Goal: Communication & Community: Ask a question

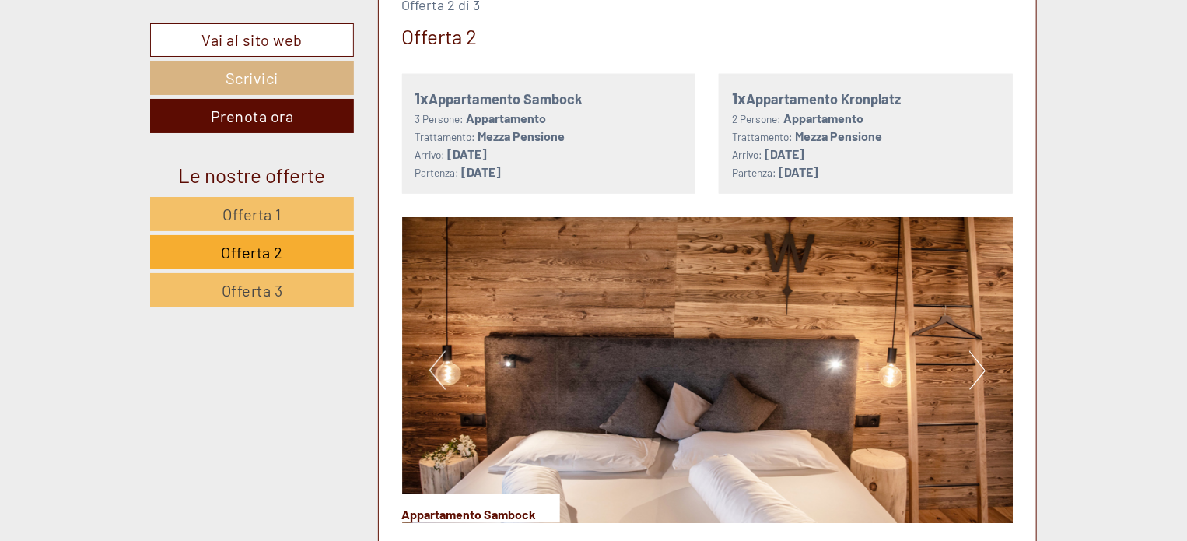
scroll to position [855, 0]
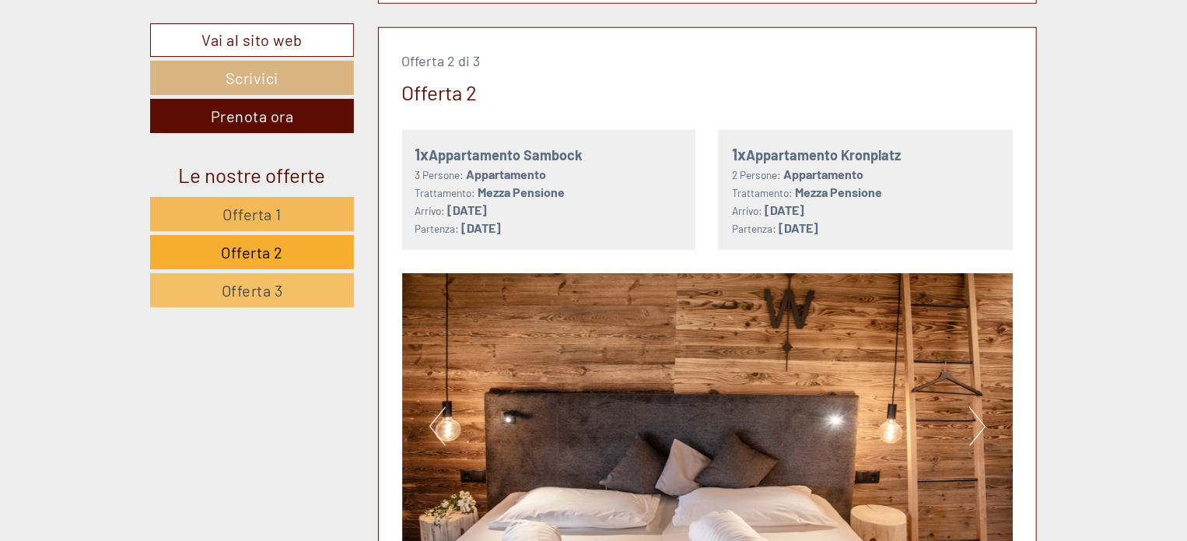
click at [261, 220] on span "Offerta 1" at bounding box center [252, 214] width 59 height 19
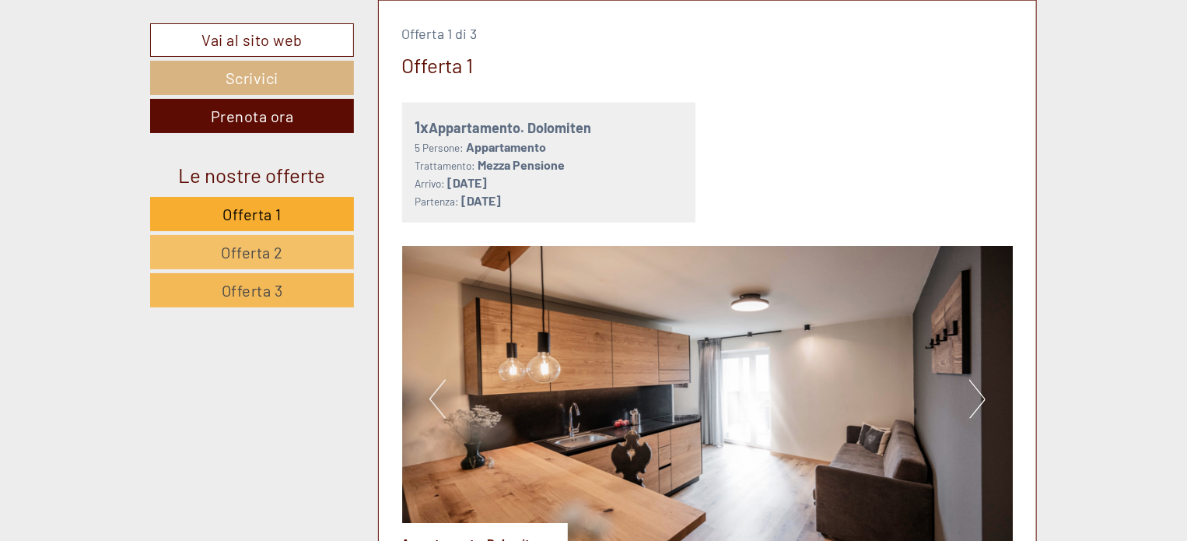
click at [289, 286] on link "Offerta 3" at bounding box center [252, 290] width 204 height 34
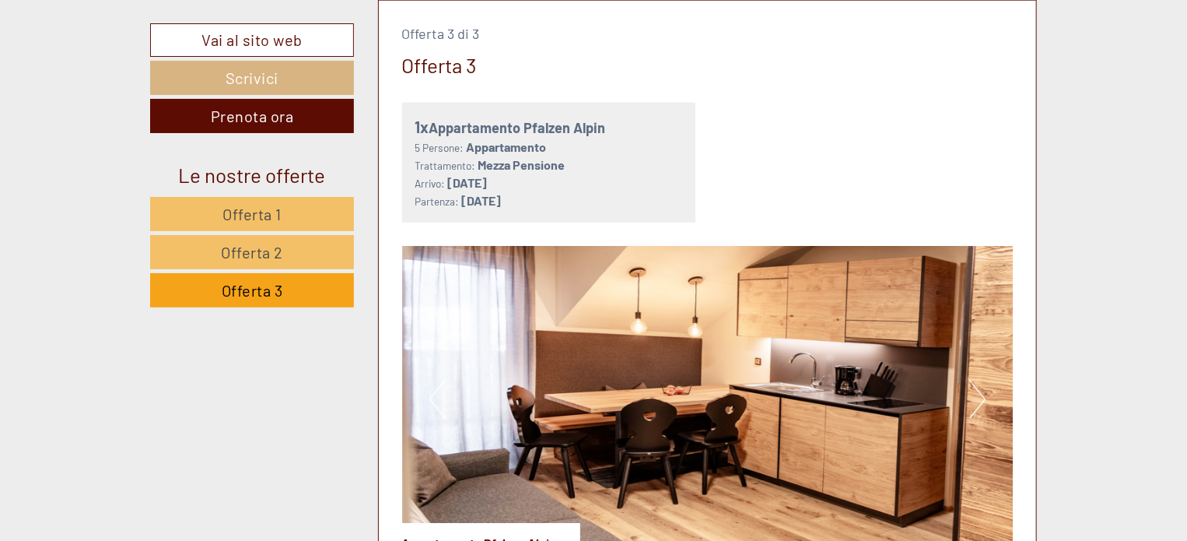
click at [289, 286] on link "Offerta 3" at bounding box center [252, 290] width 204 height 34
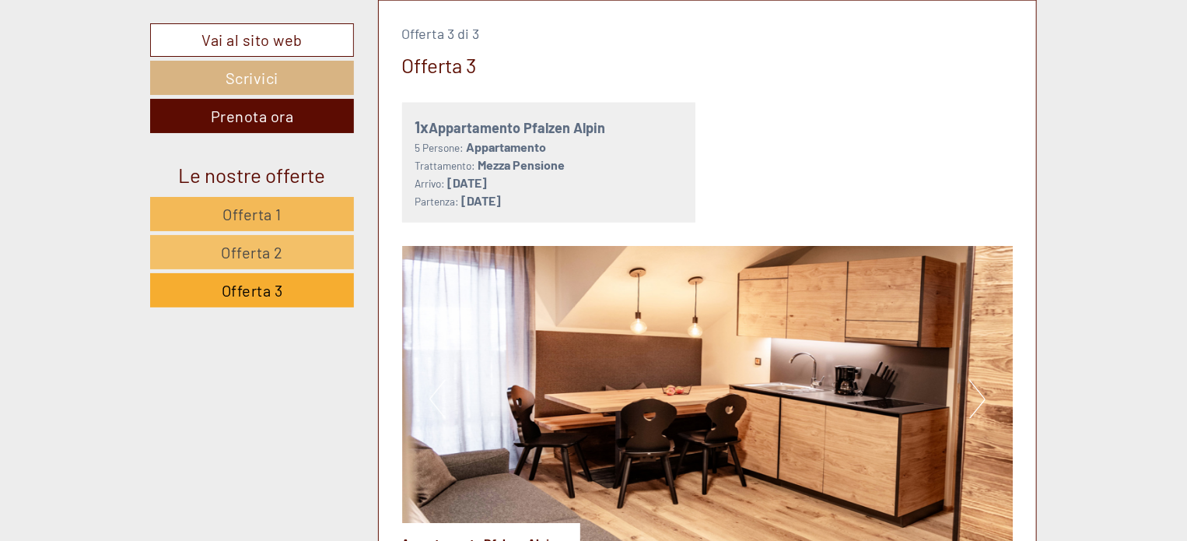
click at [254, 212] on span "Offerta 1" at bounding box center [252, 214] width 59 height 19
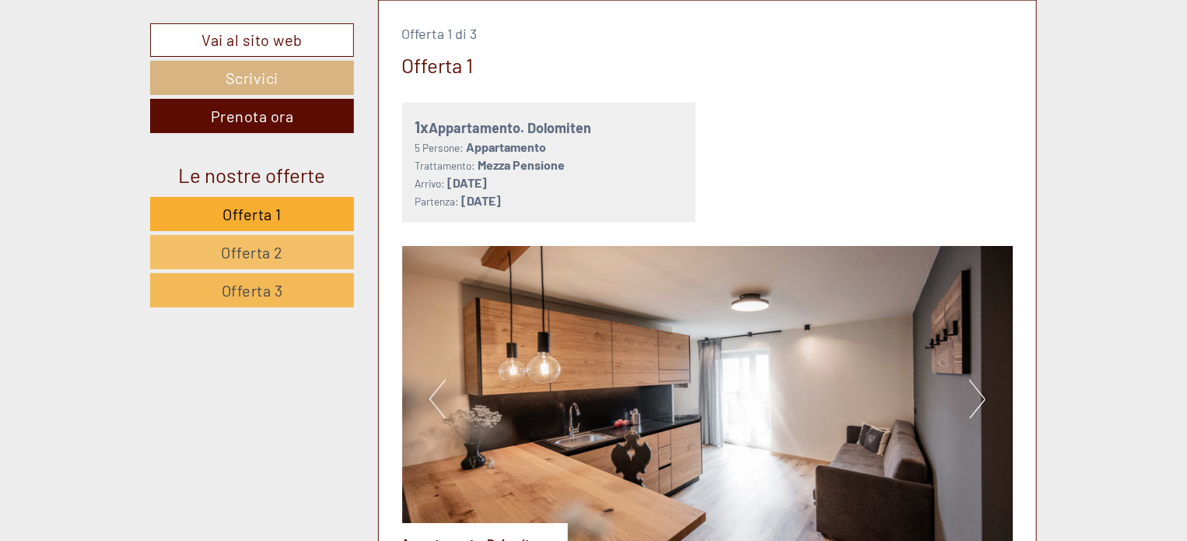
click at [232, 289] on span "Offerta 3" at bounding box center [252, 290] width 61 height 19
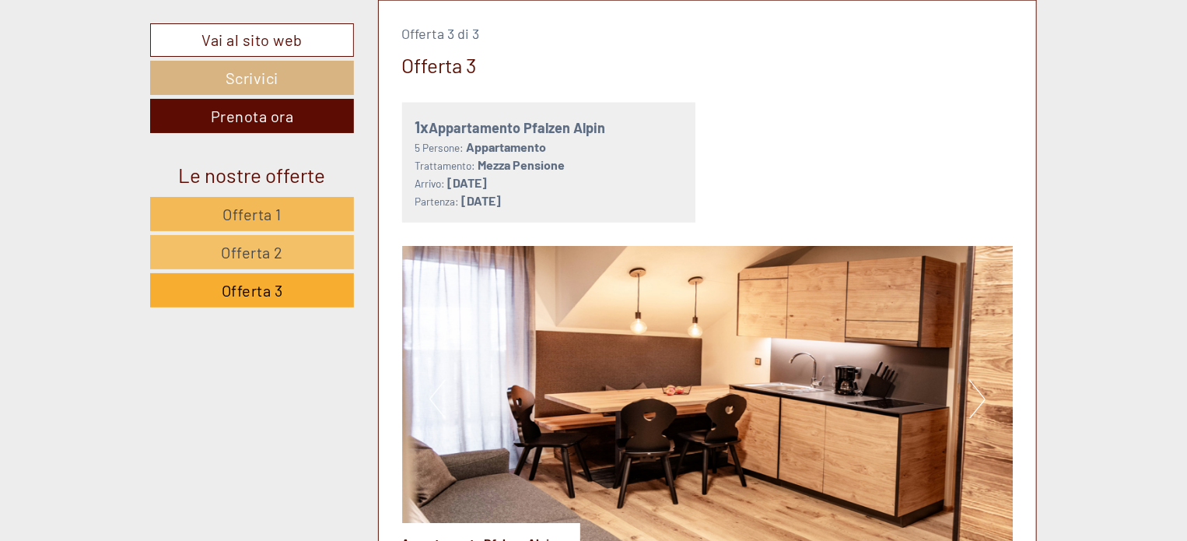
click at [230, 205] on span "Offerta 1" at bounding box center [252, 214] width 59 height 19
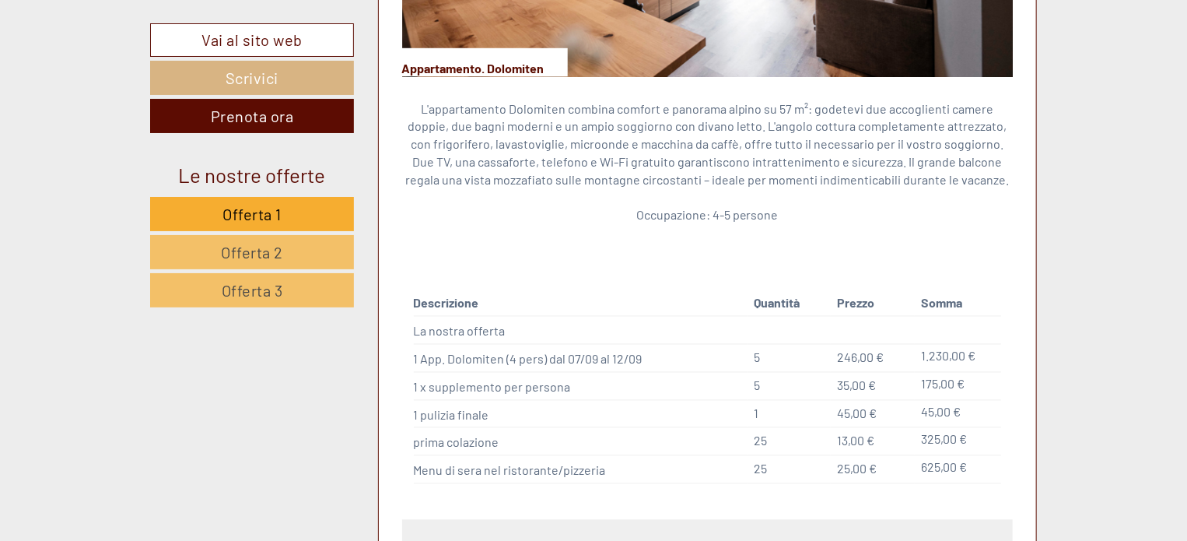
scroll to position [1342, 0]
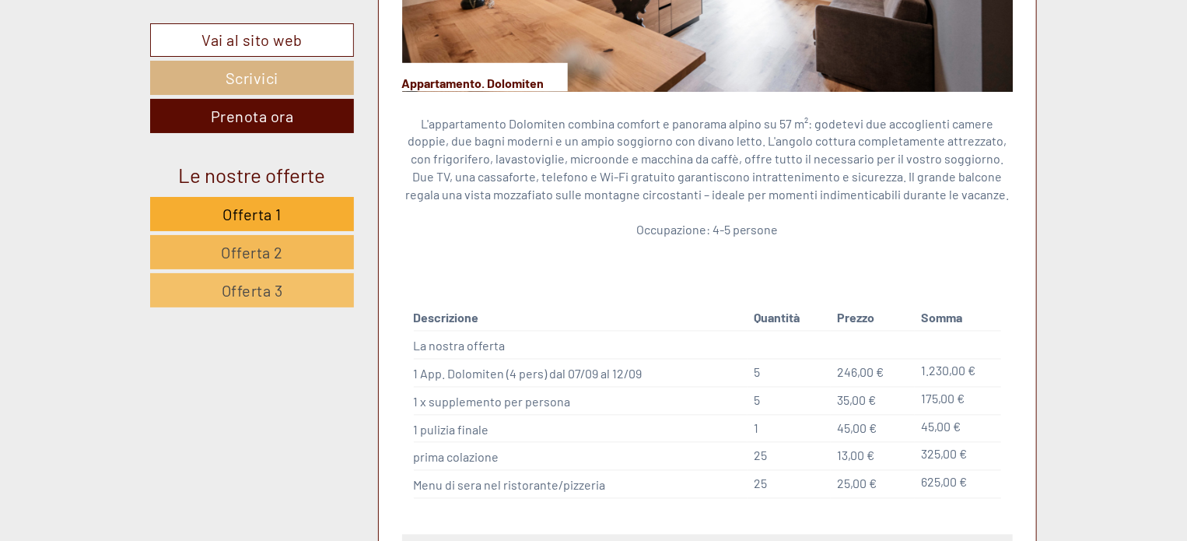
click at [204, 250] on link "Offerta 2" at bounding box center [252, 252] width 204 height 34
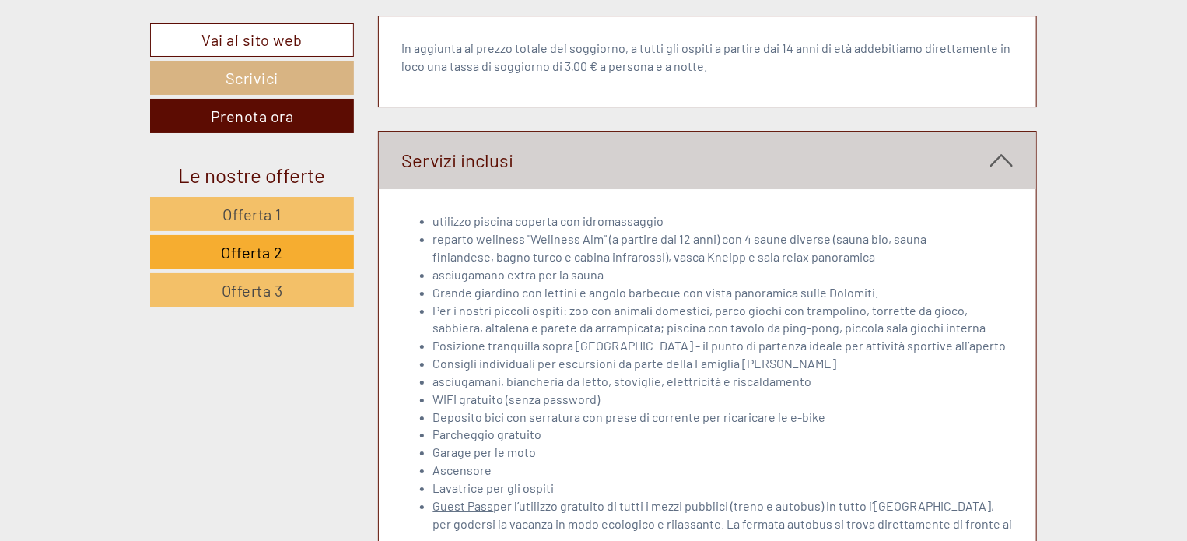
scroll to position [2589, 0]
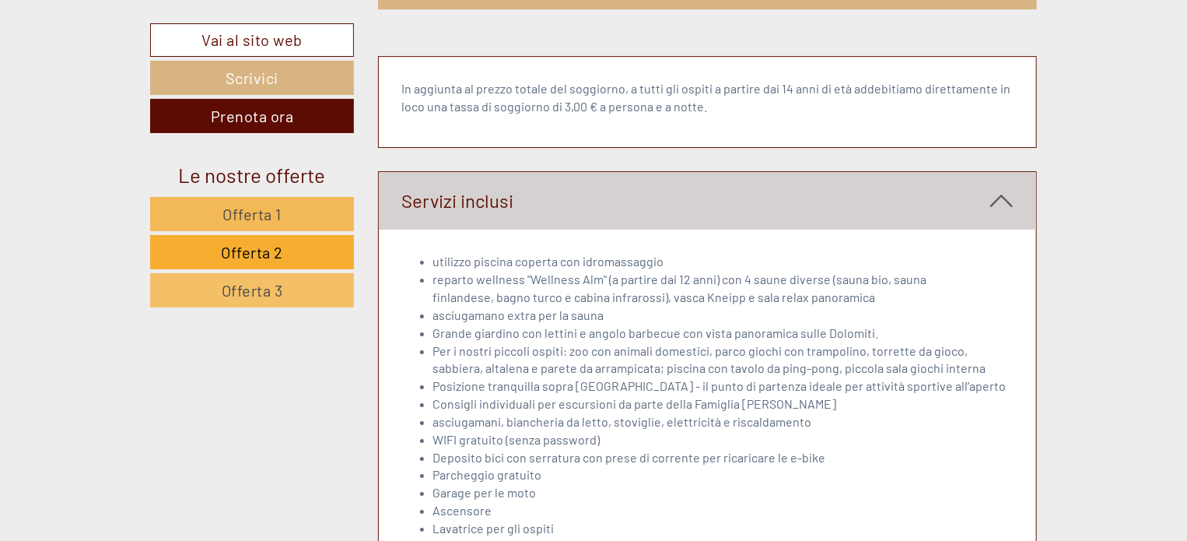
click at [247, 219] on span "Offerta 1" at bounding box center [252, 214] width 59 height 19
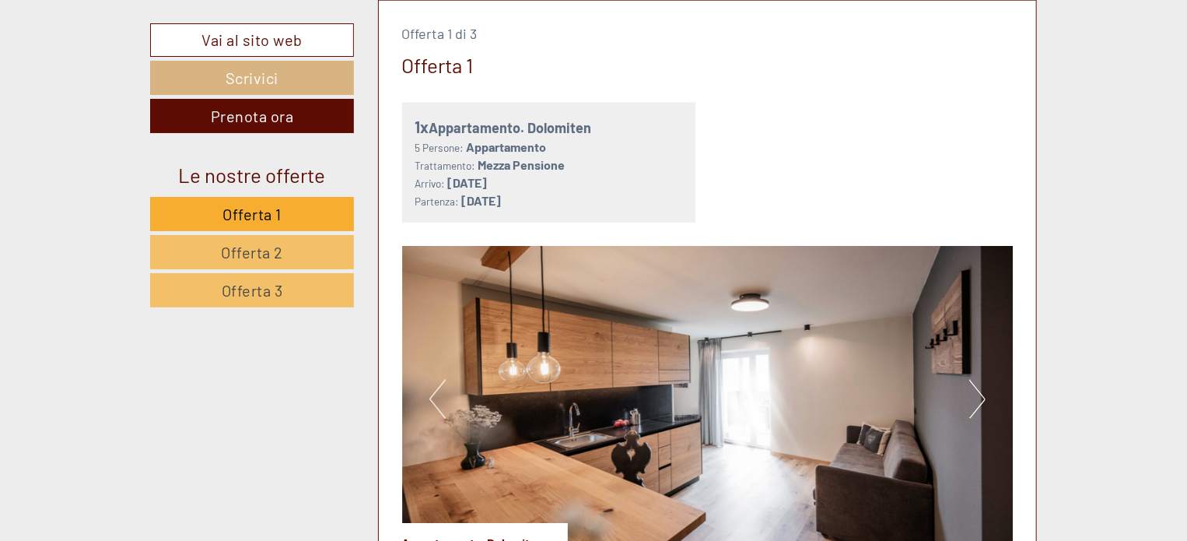
drag, startPoint x: 1186, startPoint y: 81, endPoint x: 1192, endPoint y: 89, distance: 10.0
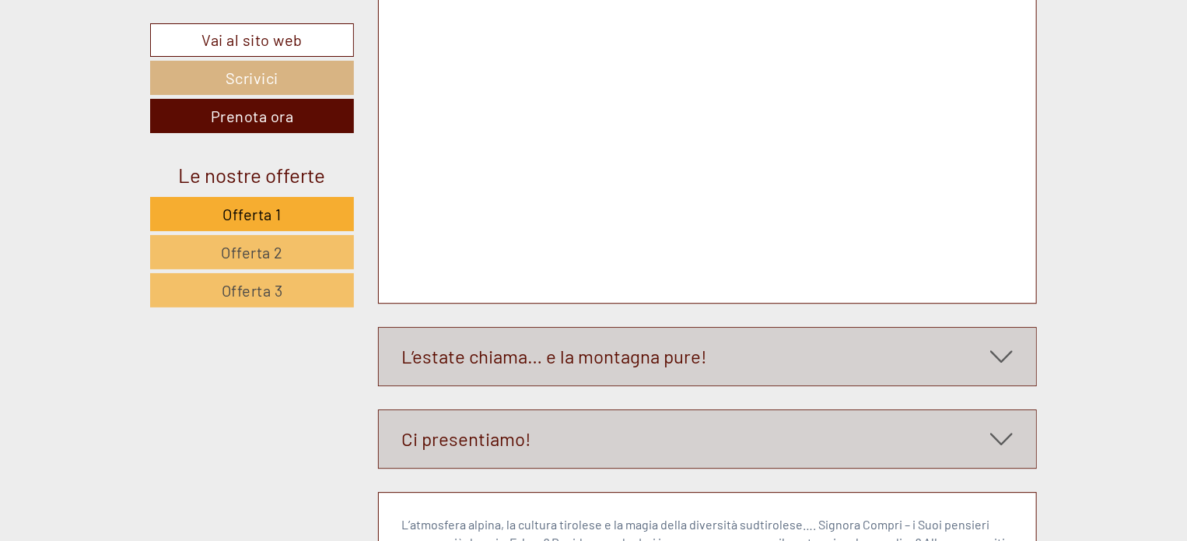
scroll to position [5012, 0]
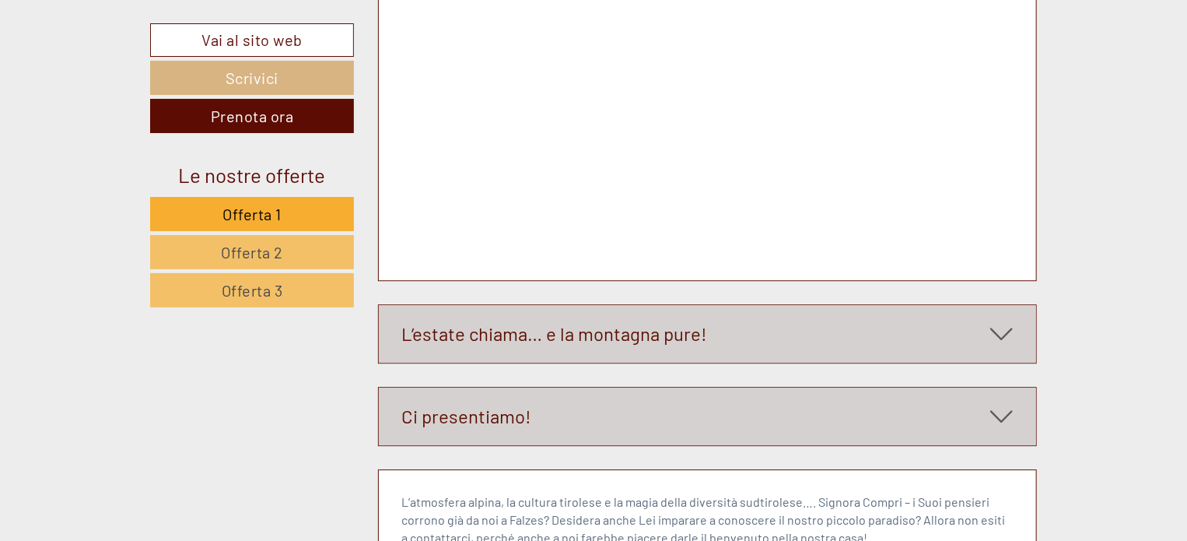
scroll to position [5, 0]
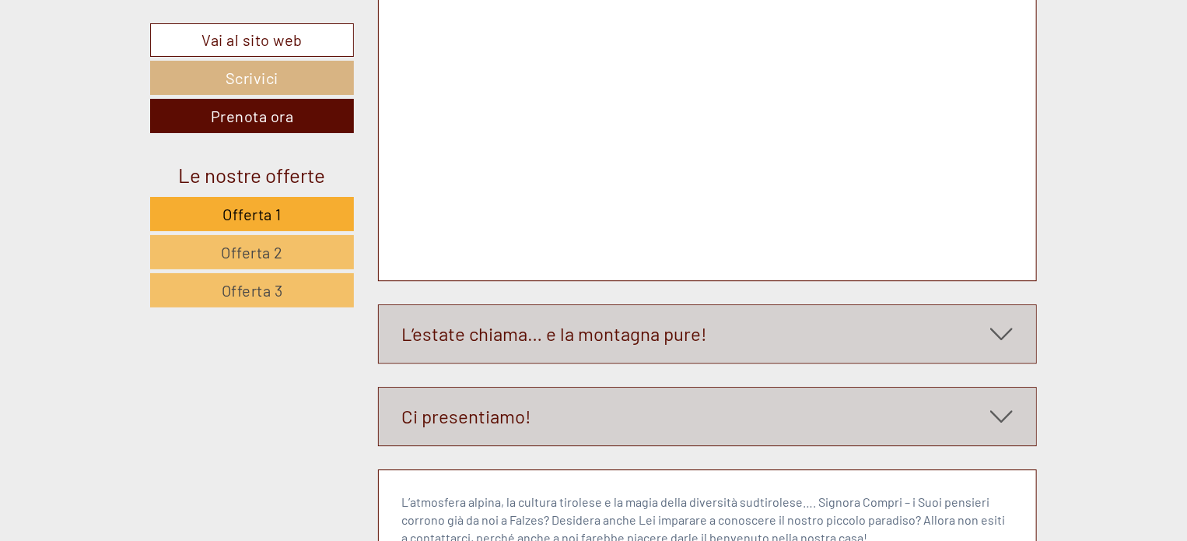
drag, startPoint x: 406, startPoint y: 1761, endPoint x: 648, endPoint y: 1825, distance: 250.2
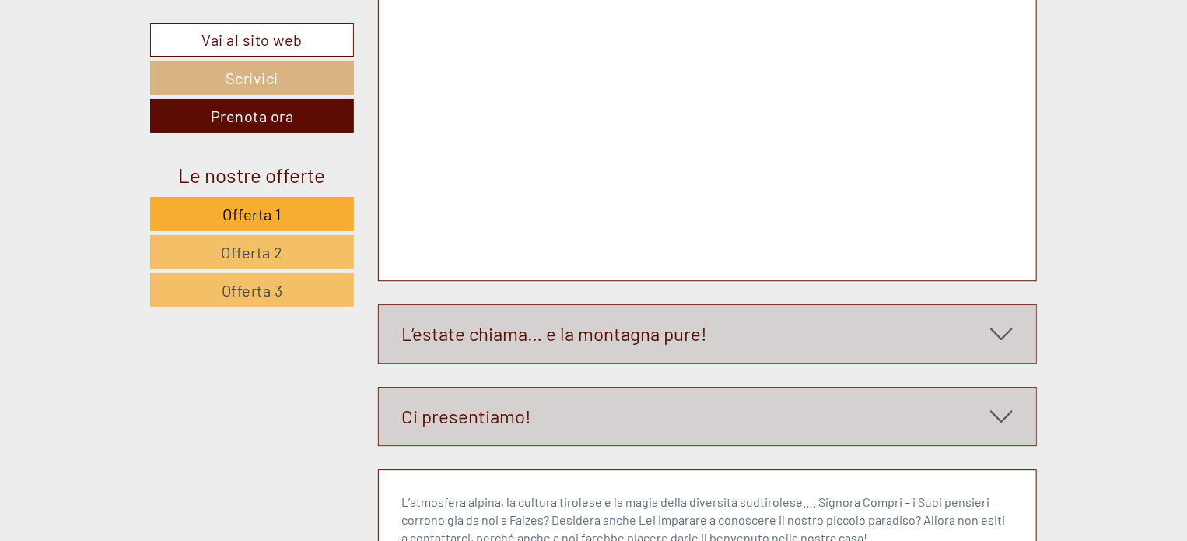
drag, startPoint x: 553, startPoint y: 1808, endPoint x: 577, endPoint y: 1810, distance: 23.4
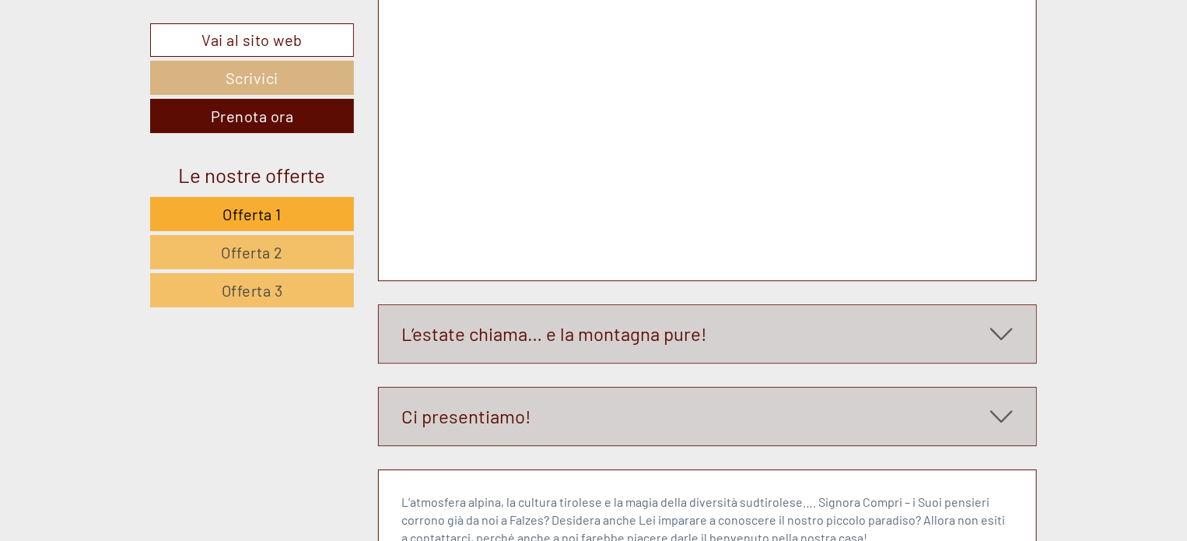
scroll to position [0, 0]
drag, startPoint x: 563, startPoint y: 1812, endPoint x: 784, endPoint y: 1823, distance: 221.2
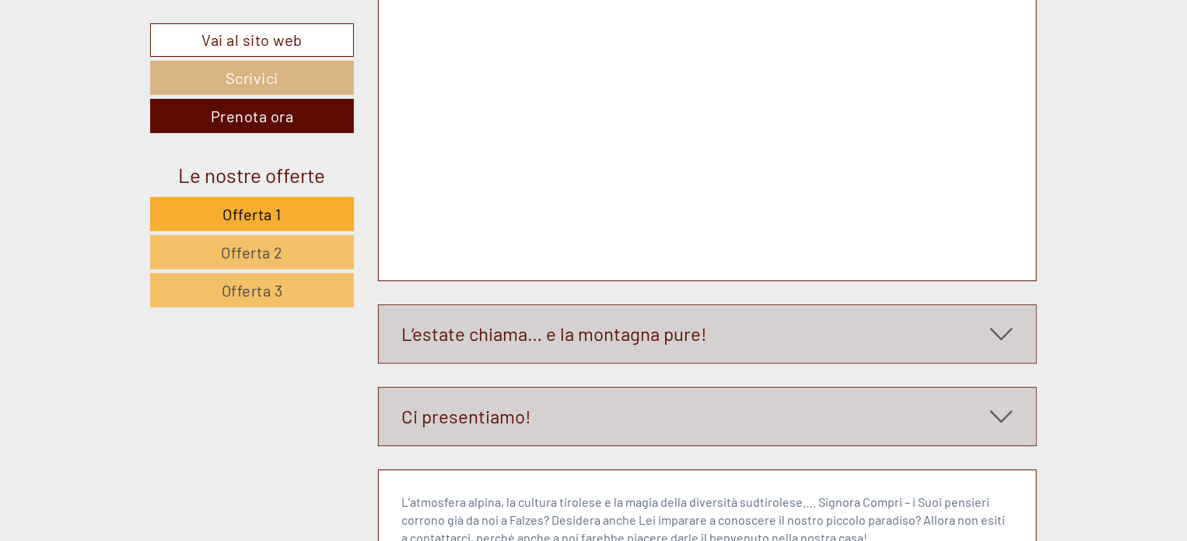
drag, startPoint x: 1003, startPoint y: 1762, endPoint x: 1424, endPoint y: 1918, distance: 448.8
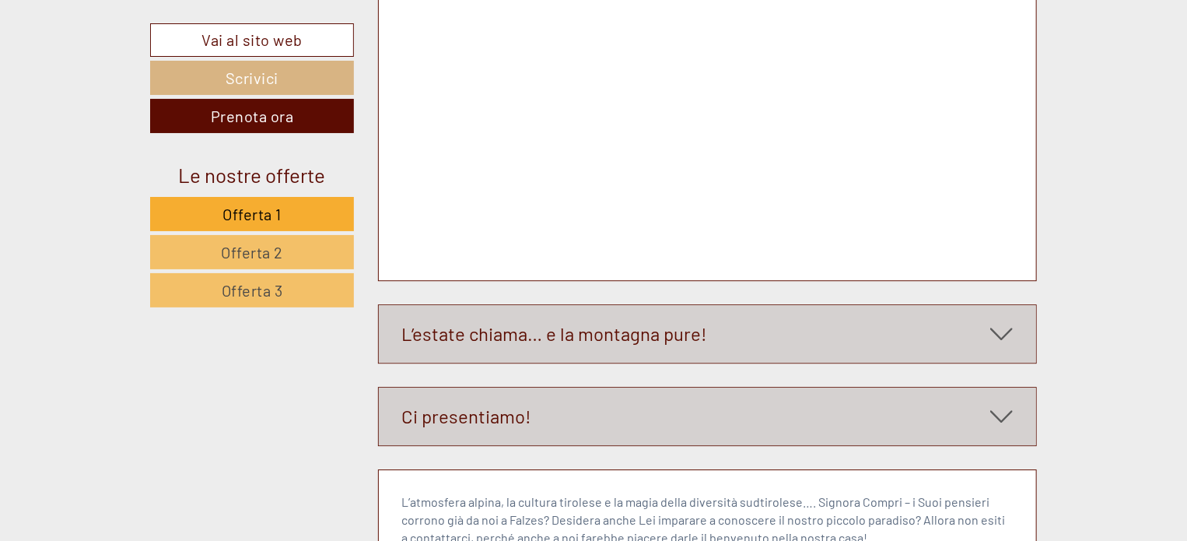
drag, startPoint x: 680, startPoint y: 1807, endPoint x: 760, endPoint y: 1829, distance: 83.0
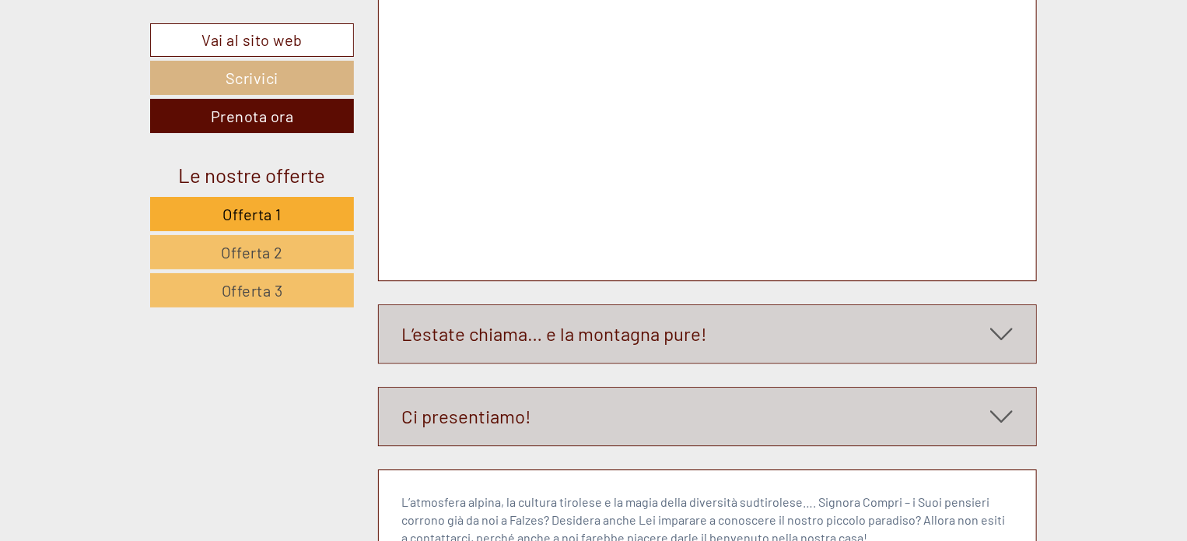
drag, startPoint x: 1009, startPoint y: 1768, endPoint x: 1428, endPoint y: 1954, distance: 458.4
type textarea "**********"
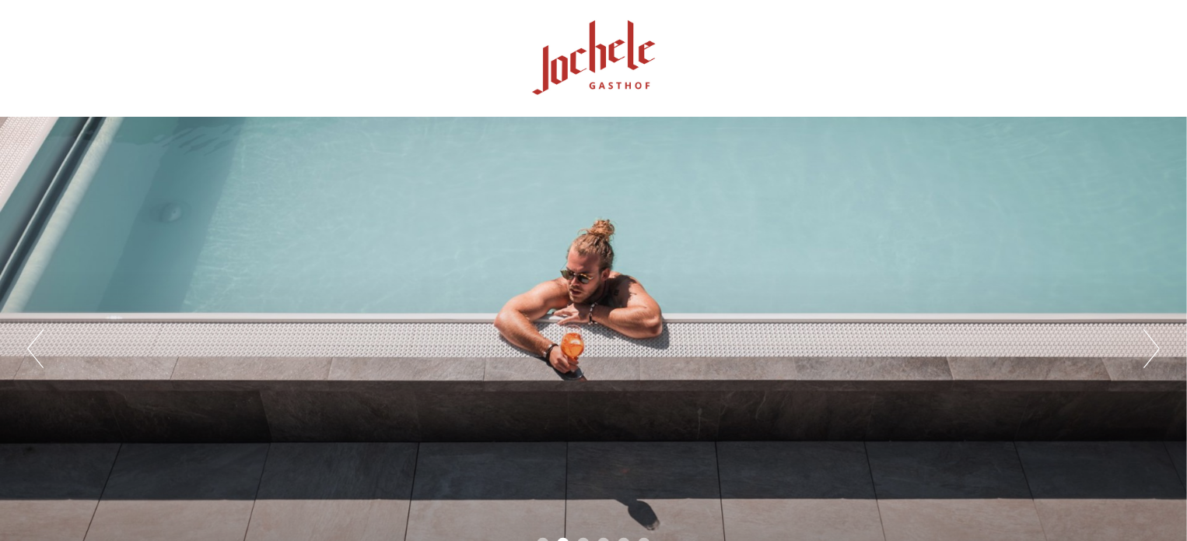
click at [1145, 342] on button "Next" at bounding box center [1152, 348] width 16 height 39
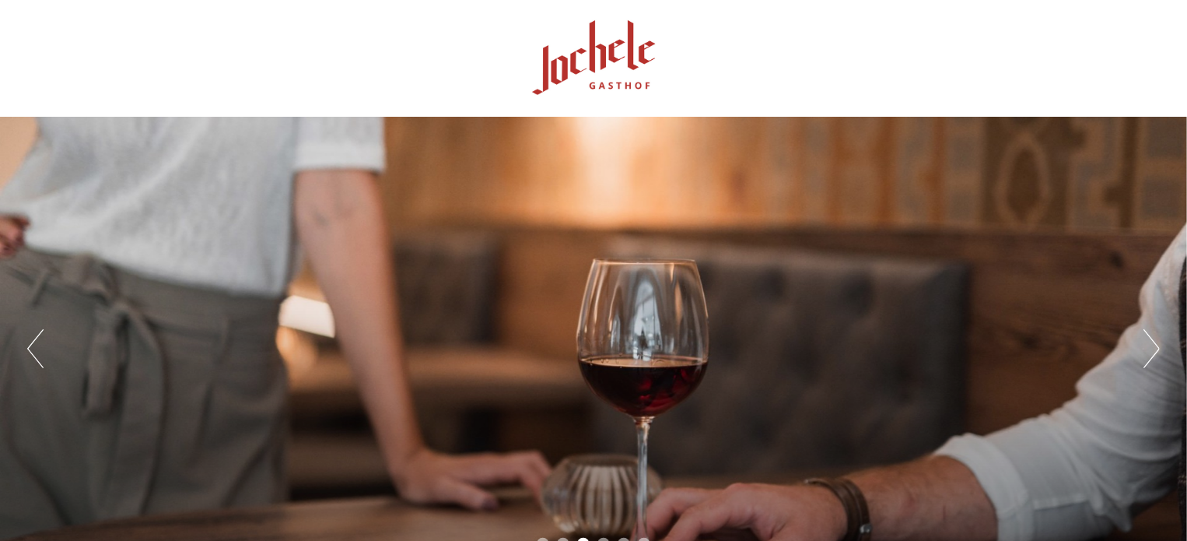
click at [1145, 342] on button "Next" at bounding box center [1152, 348] width 16 height 39
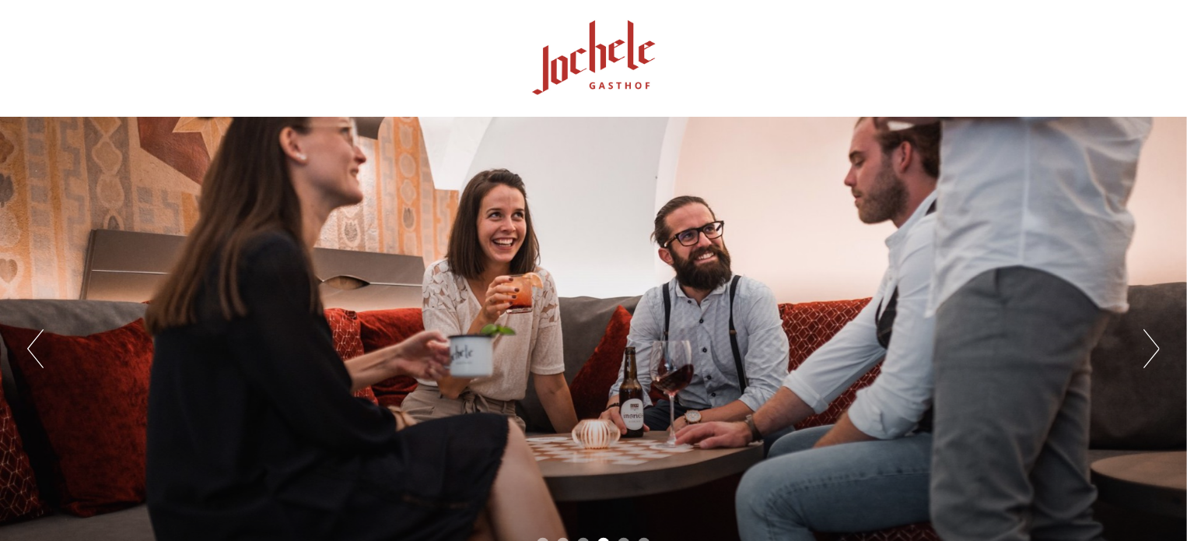
click at [1145, 342] on button "Next" at bounding box center [1152, 348] width 16 height 39
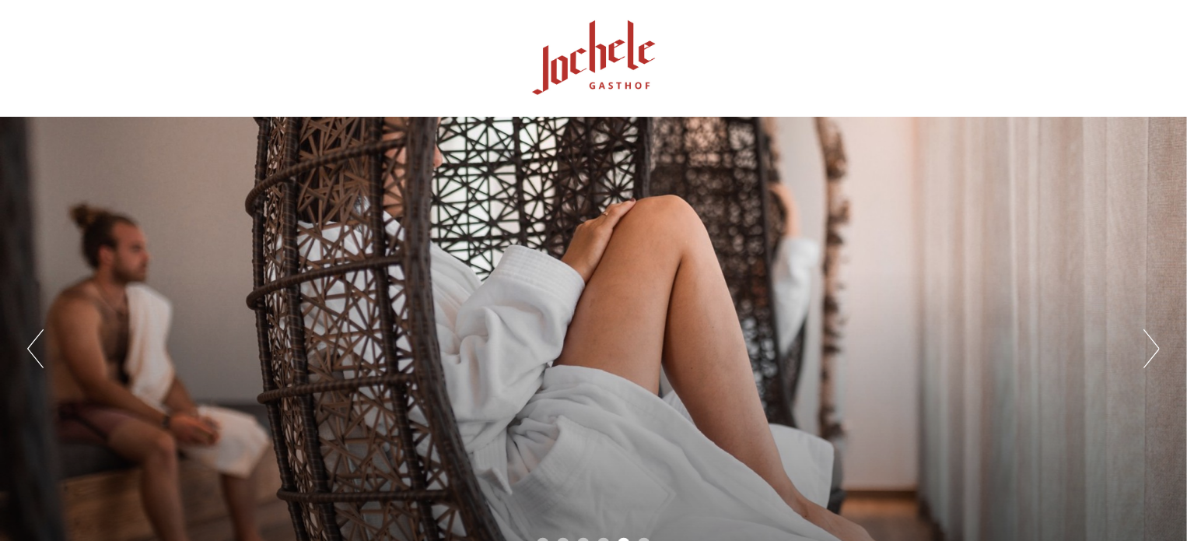
click at [1145, 342] on button "Next" at bounding box center [1152, 348] width 16 height 39
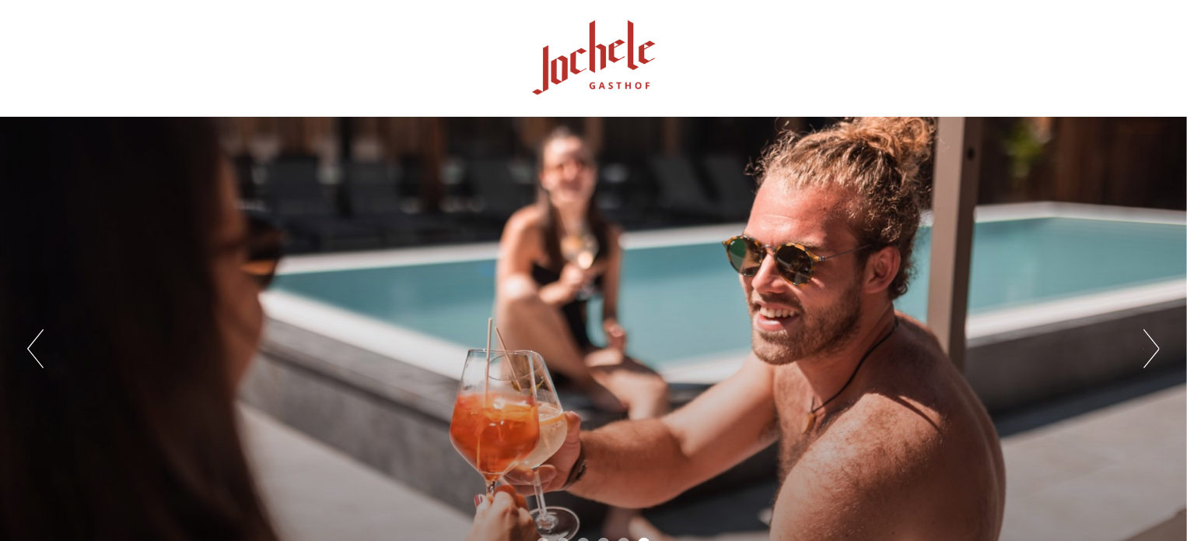
click at [1145, 342] on button "Next" at bounding box center [1152, 348] width 16 height 39
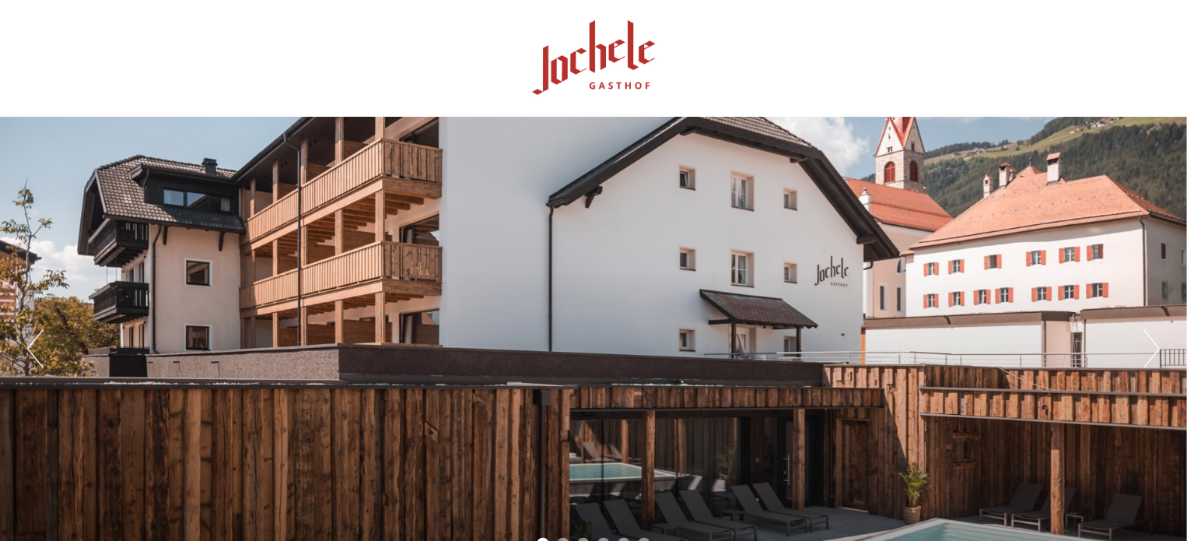
click at [1145, 342] on button "Next" at bounding box center [1152, 348] width 16 height 39
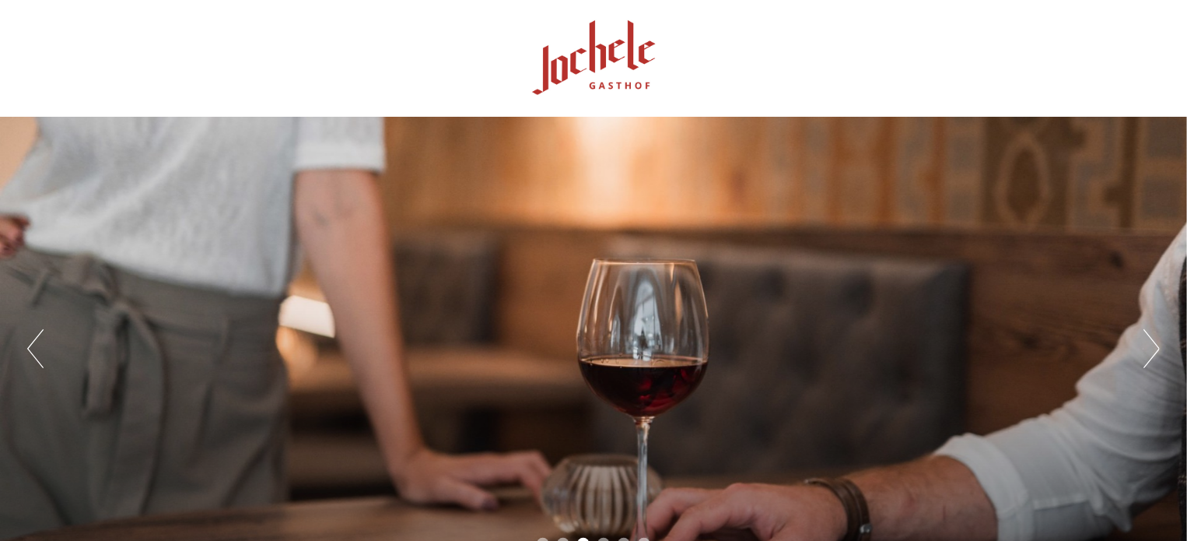
click at [1160, 353] on button "Next" at bounding box center [1152, 348] width 16 height 39
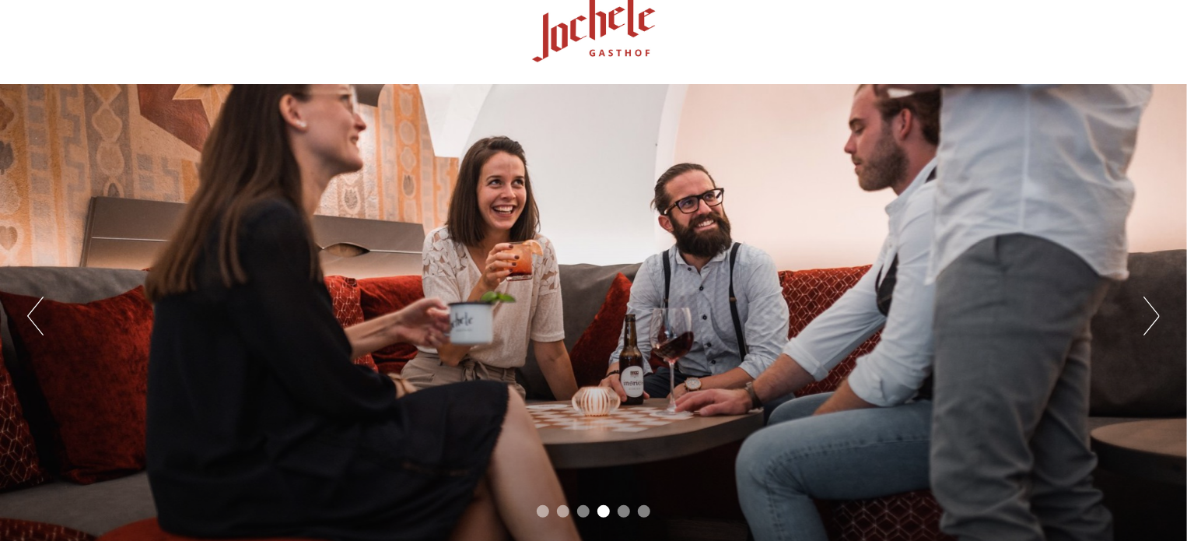
scroll to position [56, 0]
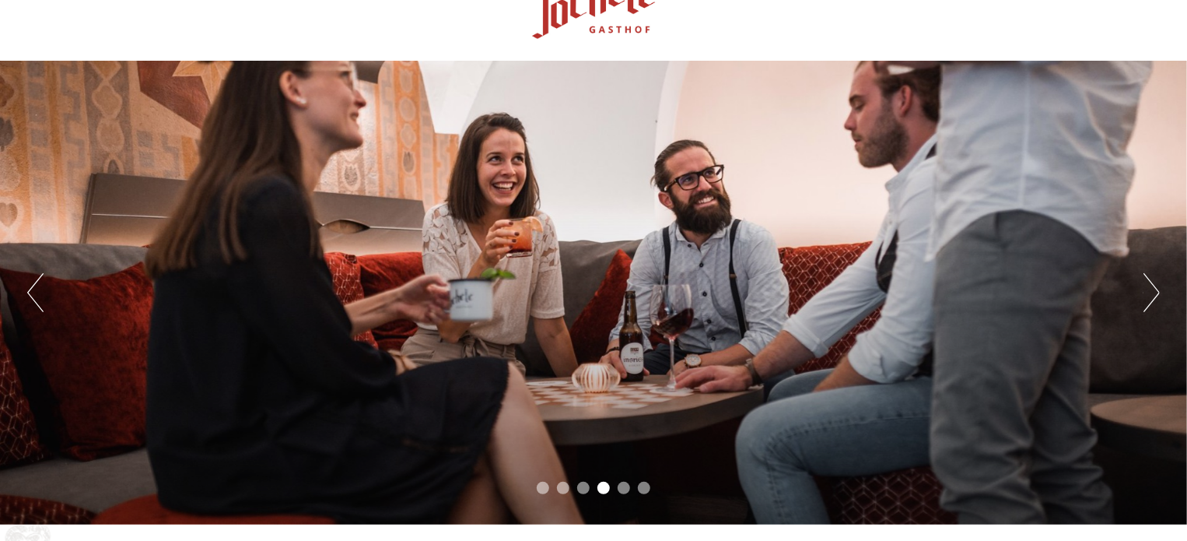
click at [1150, 282] on button "Next" at bounding box center [1152, 292] width 16 height 39
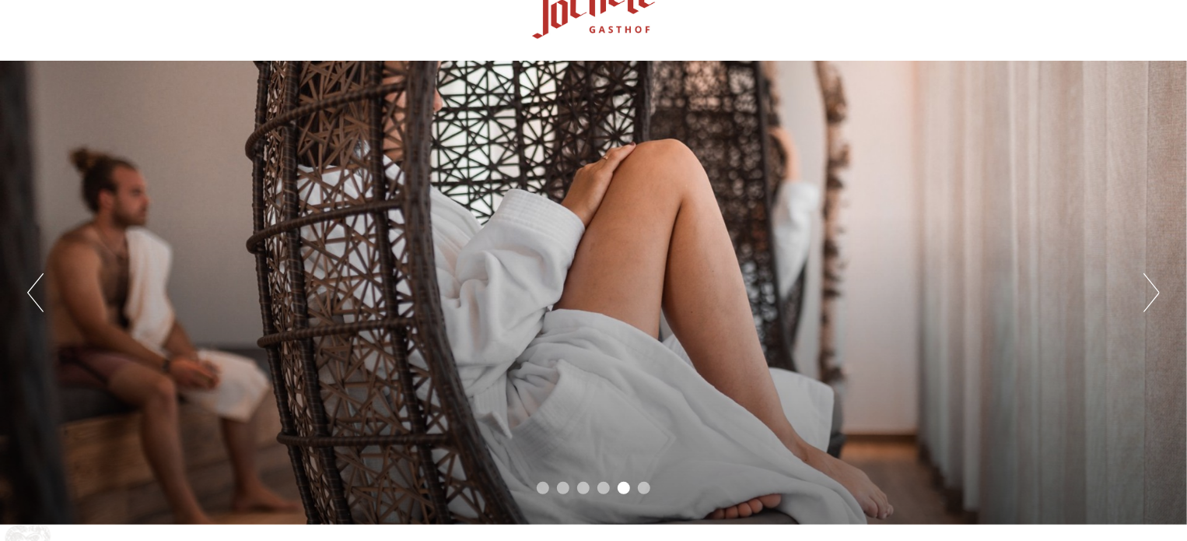
click at [1150, 282] on button "Next" at bounding box center [1152, 292] width 16 height 39
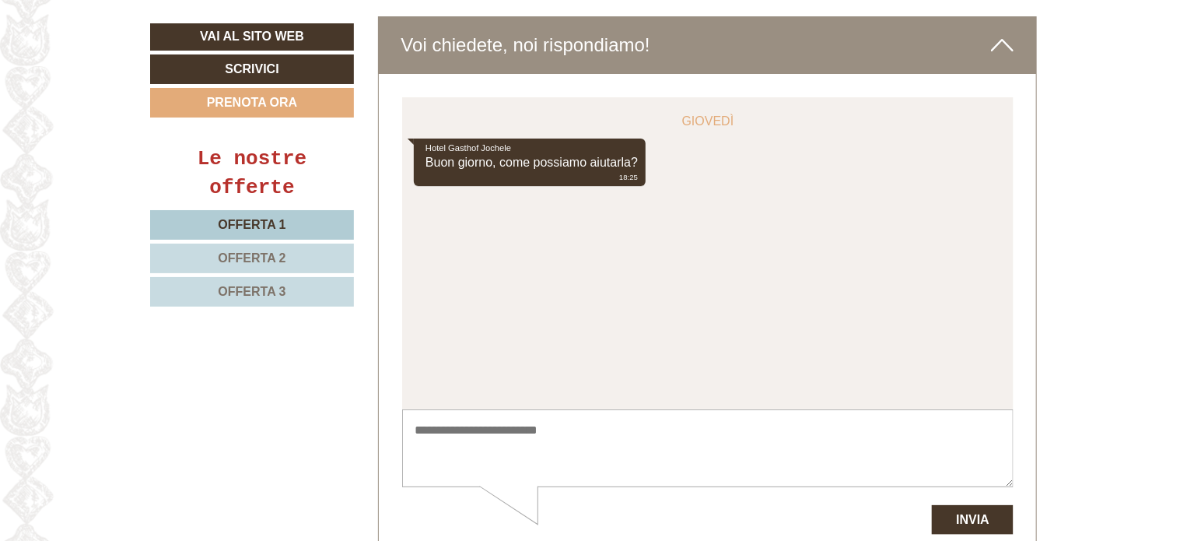
scroll to position [5855, 0]
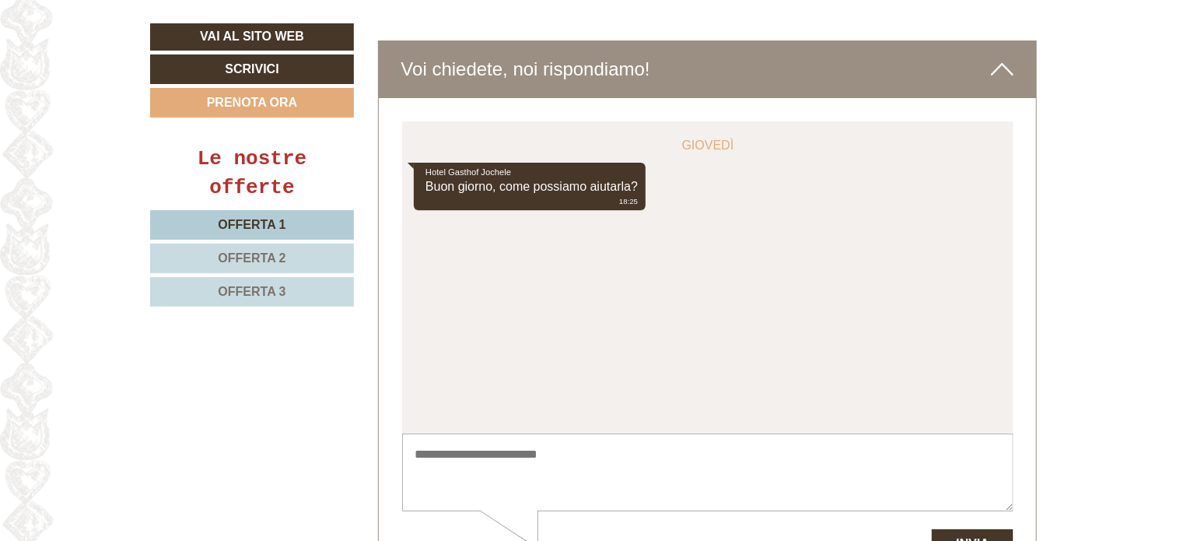
click at [467, 456] on textarea at bounding box center [707, 472] width 612 height 79
paste textarea "**********"
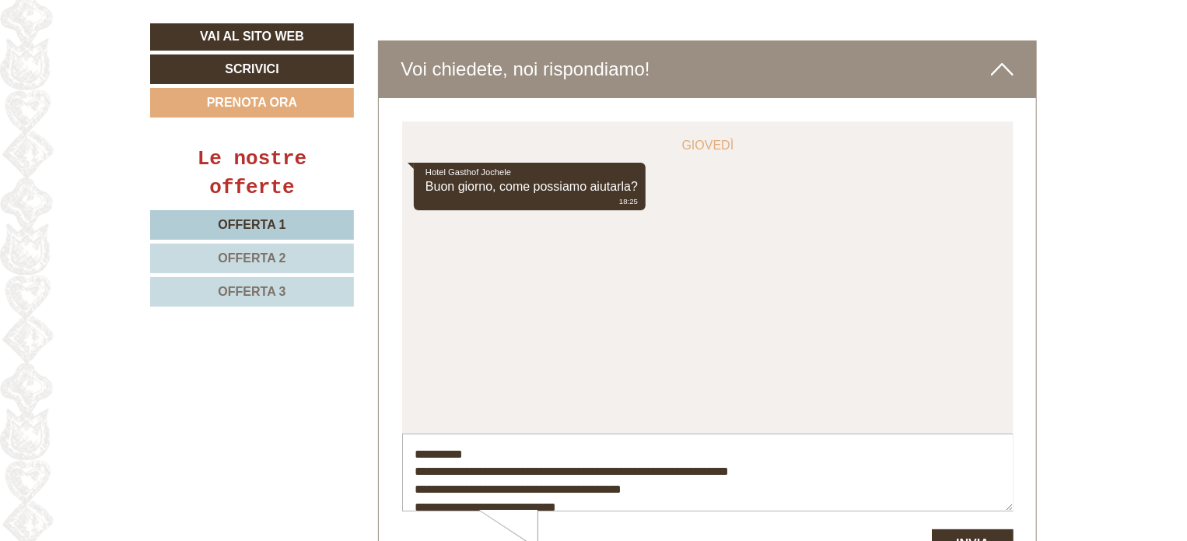
scroll to position [40, 0]
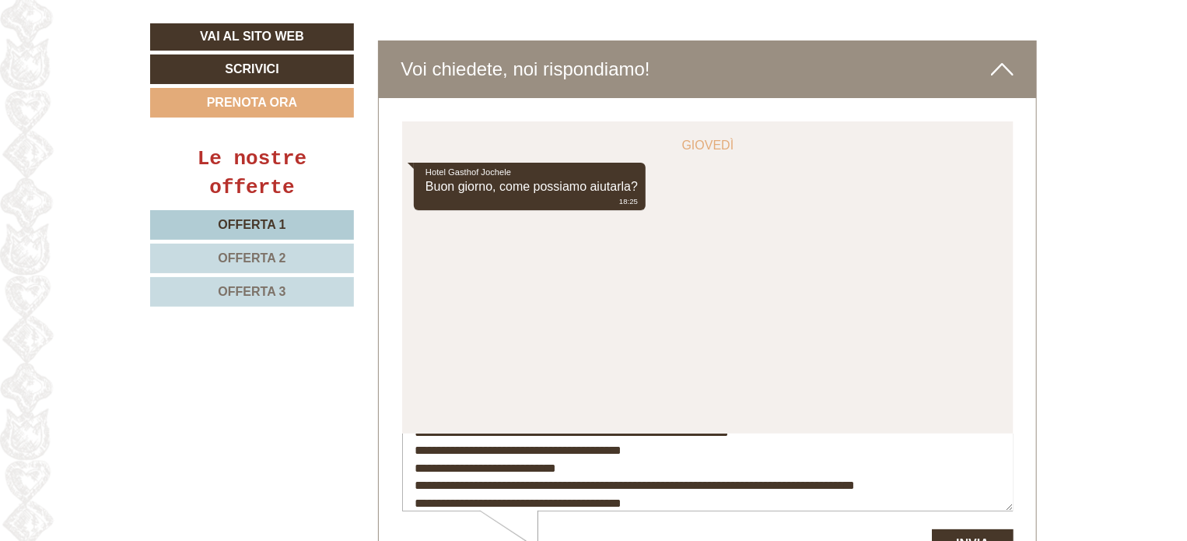
type textarea "**********"
click at [997, 540] on button "Invia" at bounding box center [972, 543] width 82 height 30
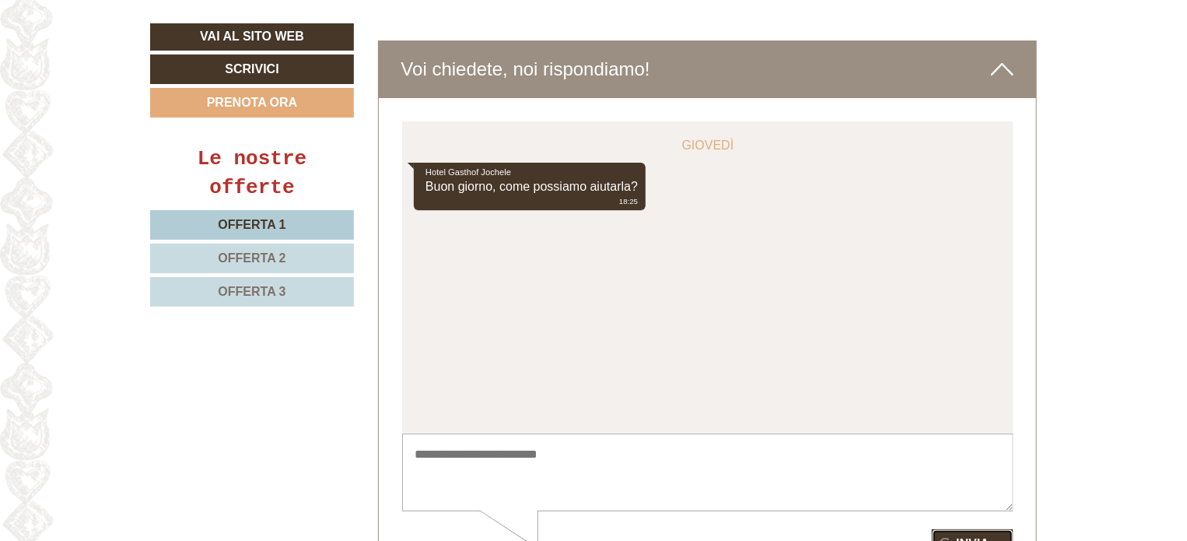
scroll to position [0, 0]
